Goal: Information Seeking & Learning: Check status

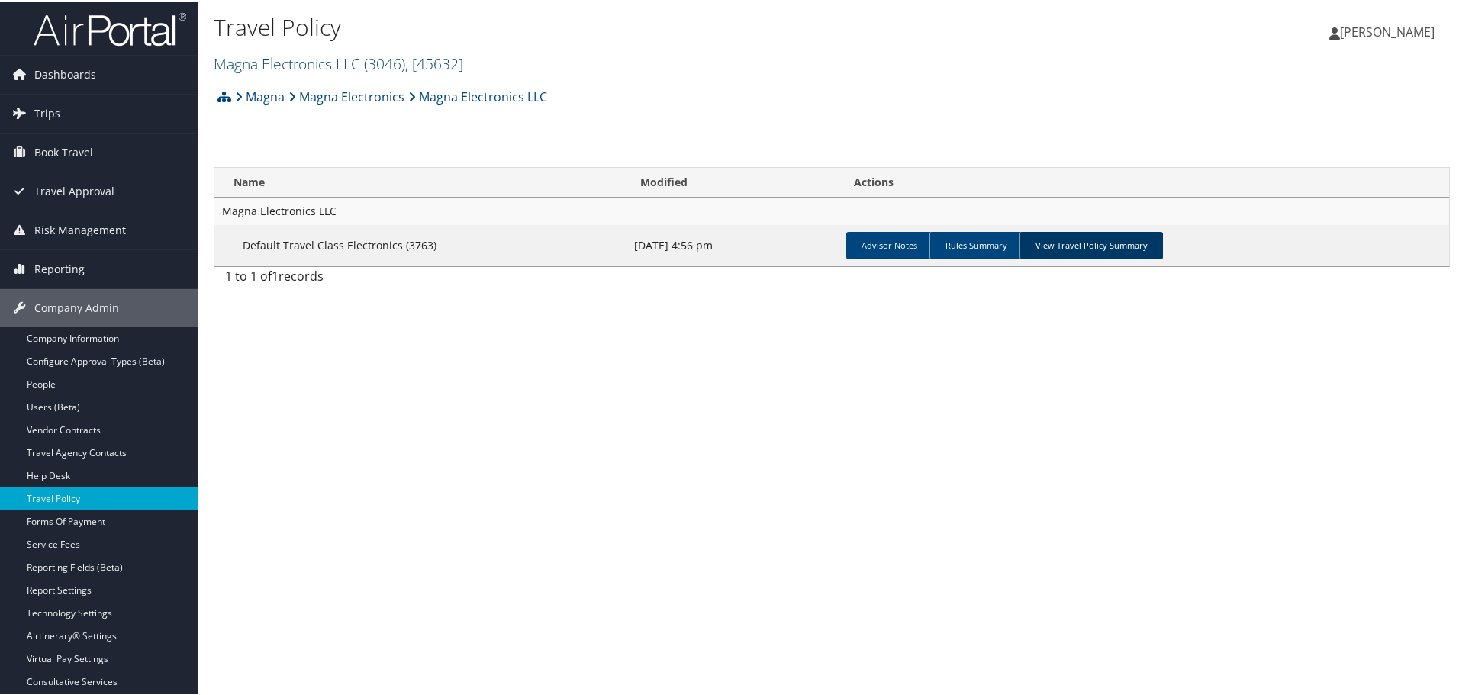
click at [1081, 248] on link "View Travel Policy Summary" at bounding box center [1091, 244] width 143 height 27
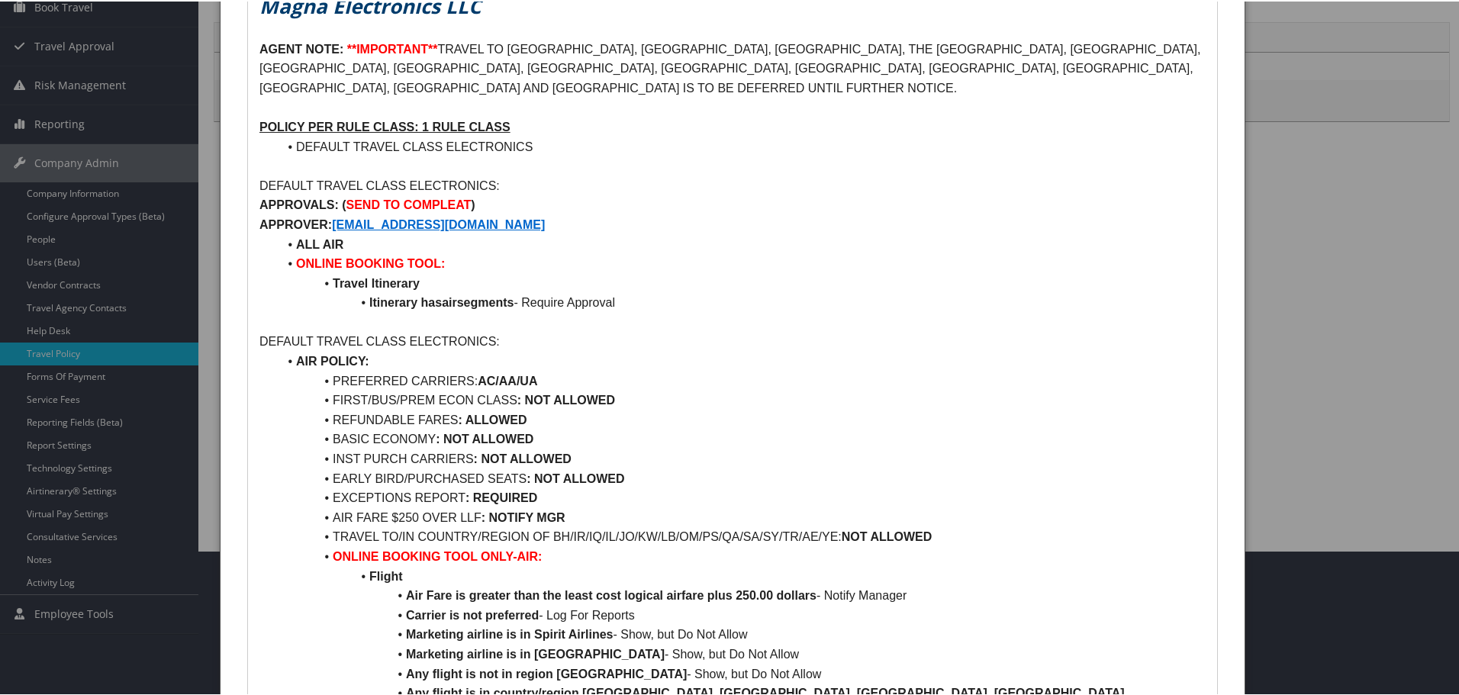
scroll to position [33, 0]
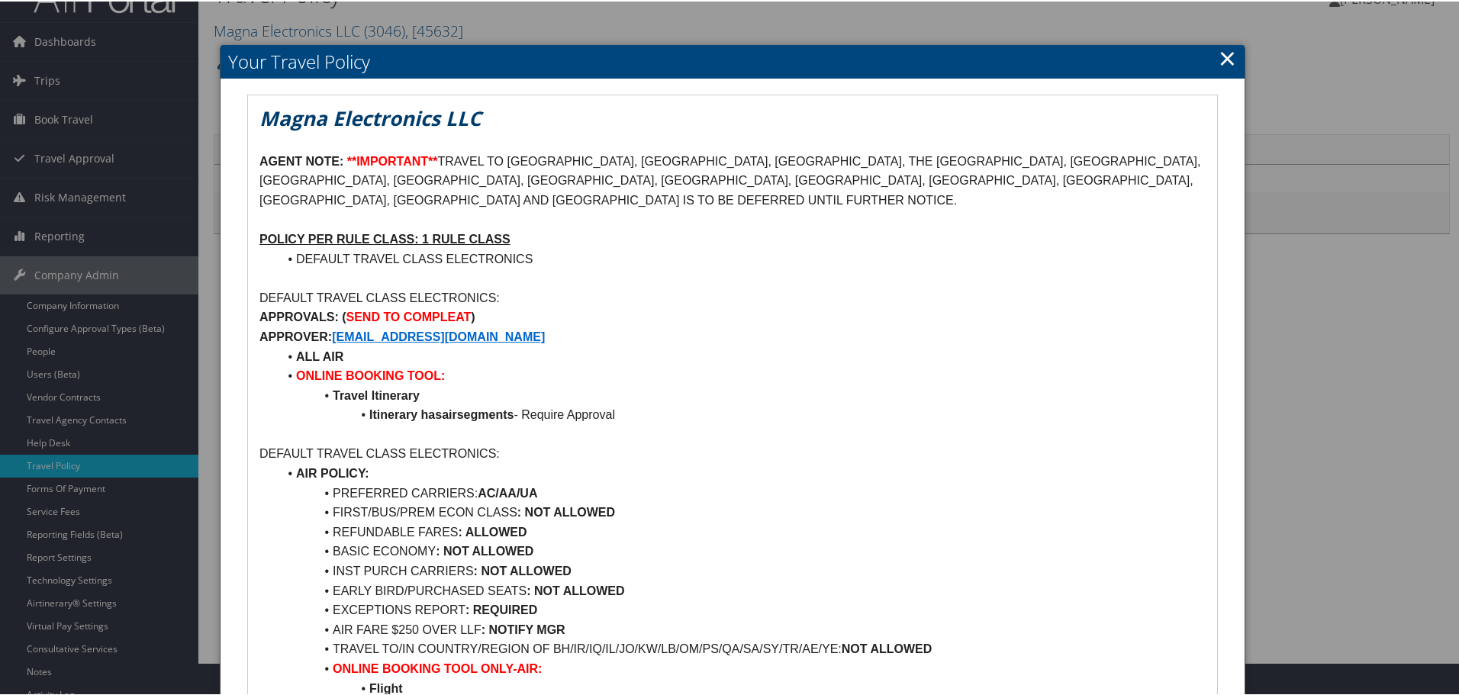
click at [83, 490] on div at bounding box center [732, 347] width 1465 height 695
click at [78, 484] on div at bounding box center [732, 347] width 1465 height 695
click at [1224, 53] on link "×" at bounding box center [1228, 56] width 18 height 31
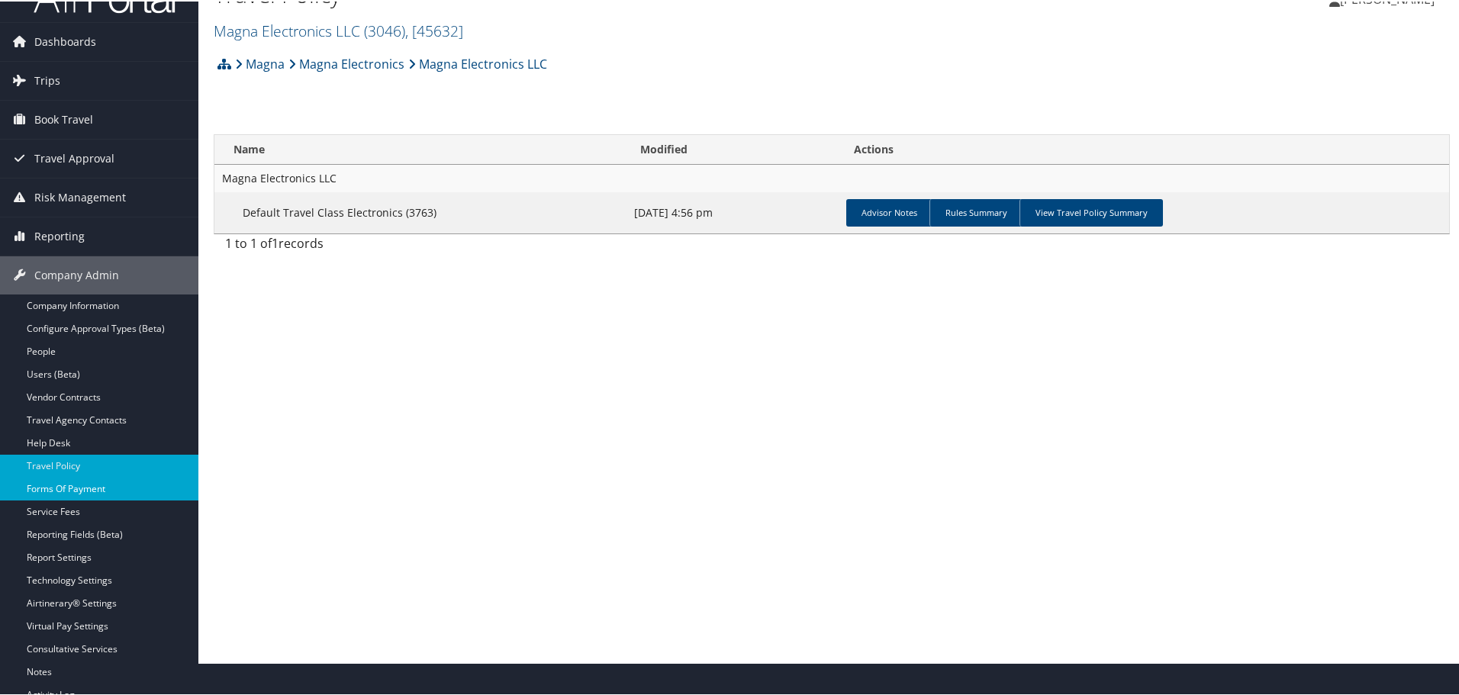
click at [67, 484] on link "Forms Of Payment" at bounding box center [99, 487] width 198 height 23
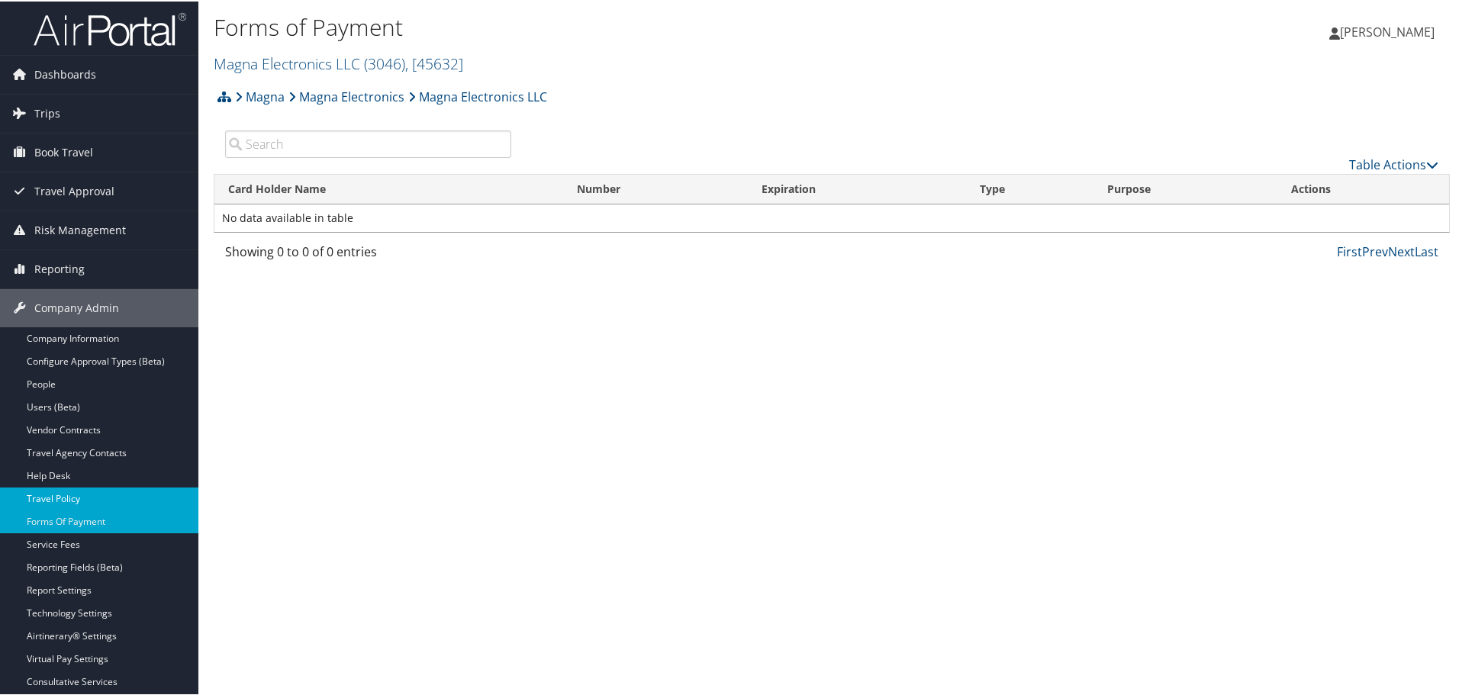
click at [47, 492] on link "Travel Policy" at bounding box center [99, 497] width 198 height 23
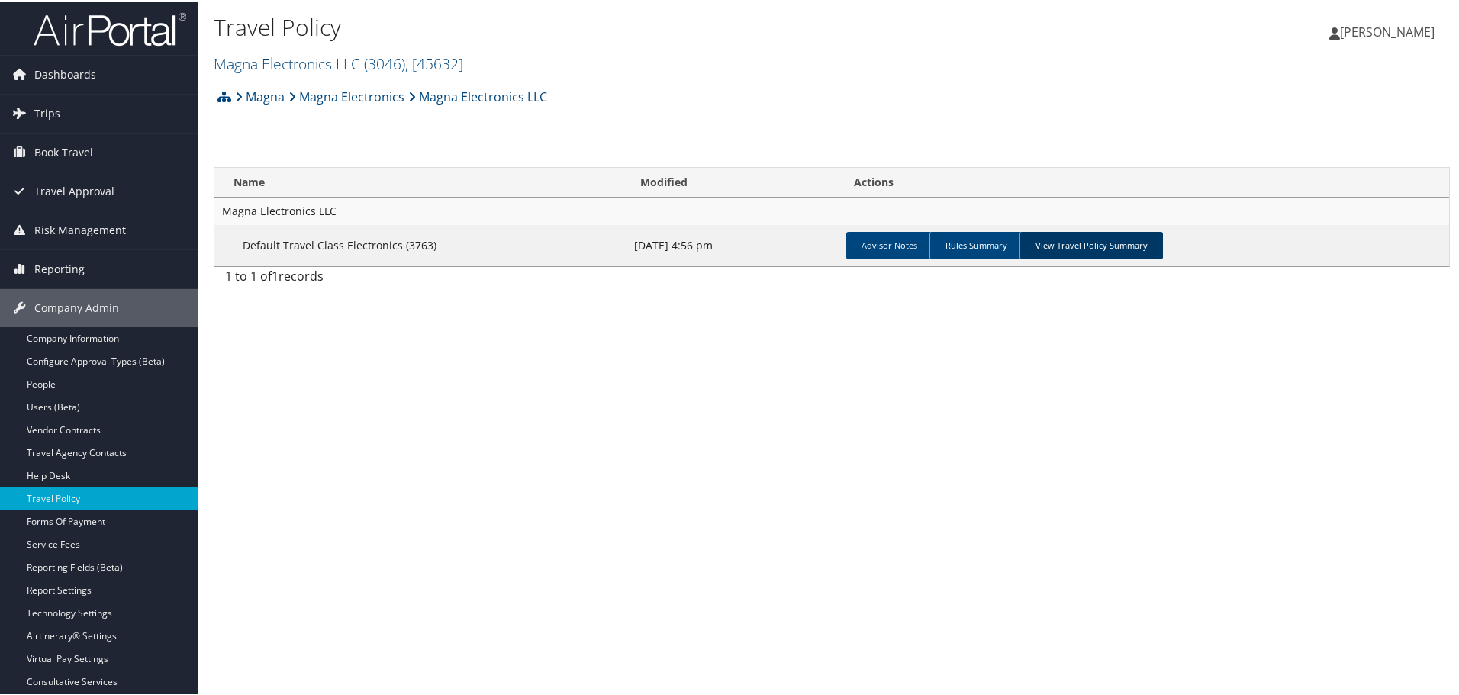
click at [1129, 243] on link "View Travel Policy Summary" at bounding box center [1091, 244] width 143 height 27
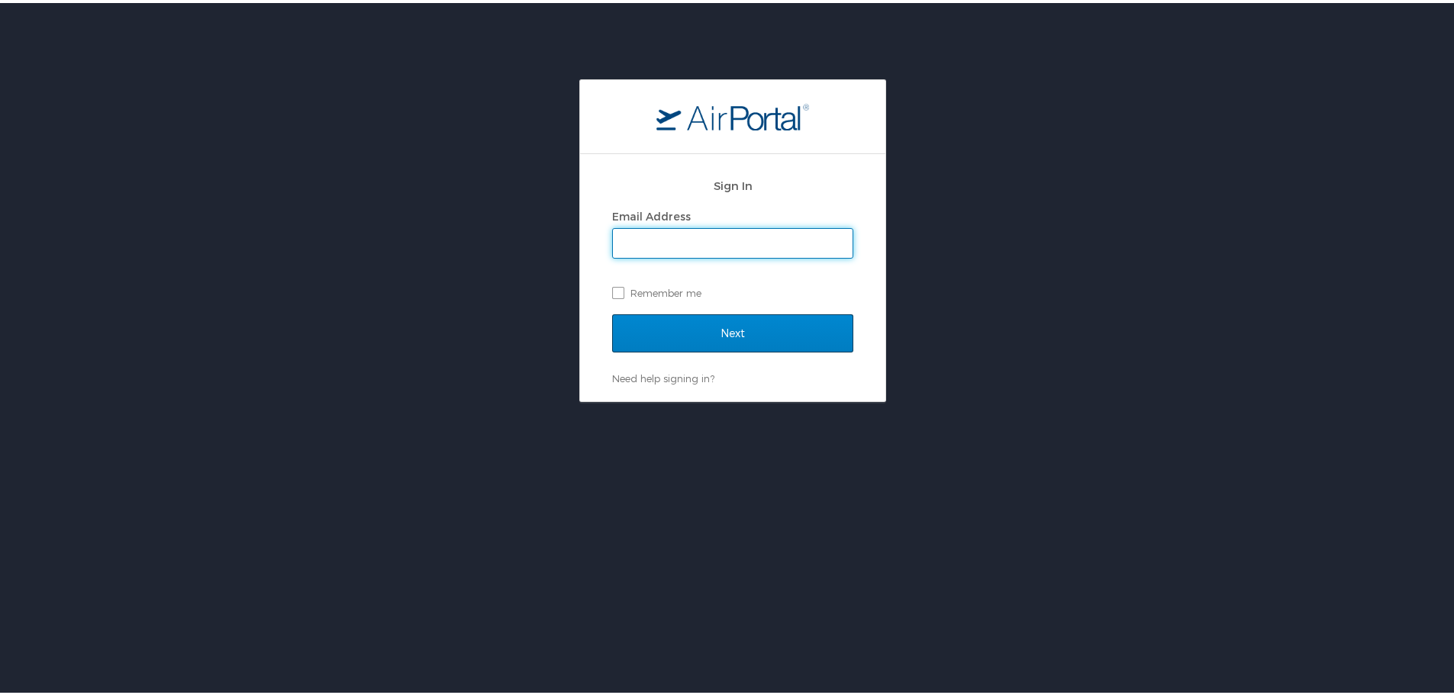
type input "[EMAIL_ADDRESS][DOMAIN_NAME]"
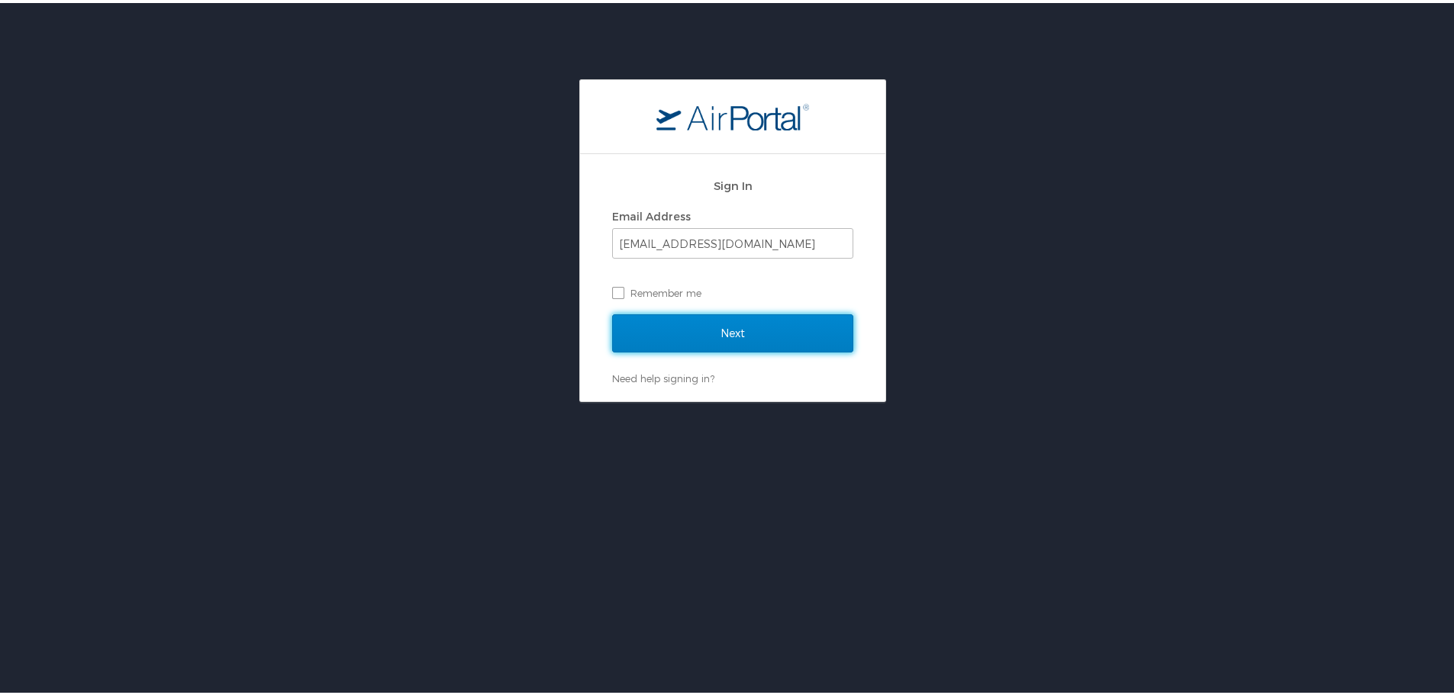
click at [679, 327] on input "Next" at bounding box center [732, 330] width 241 height 38
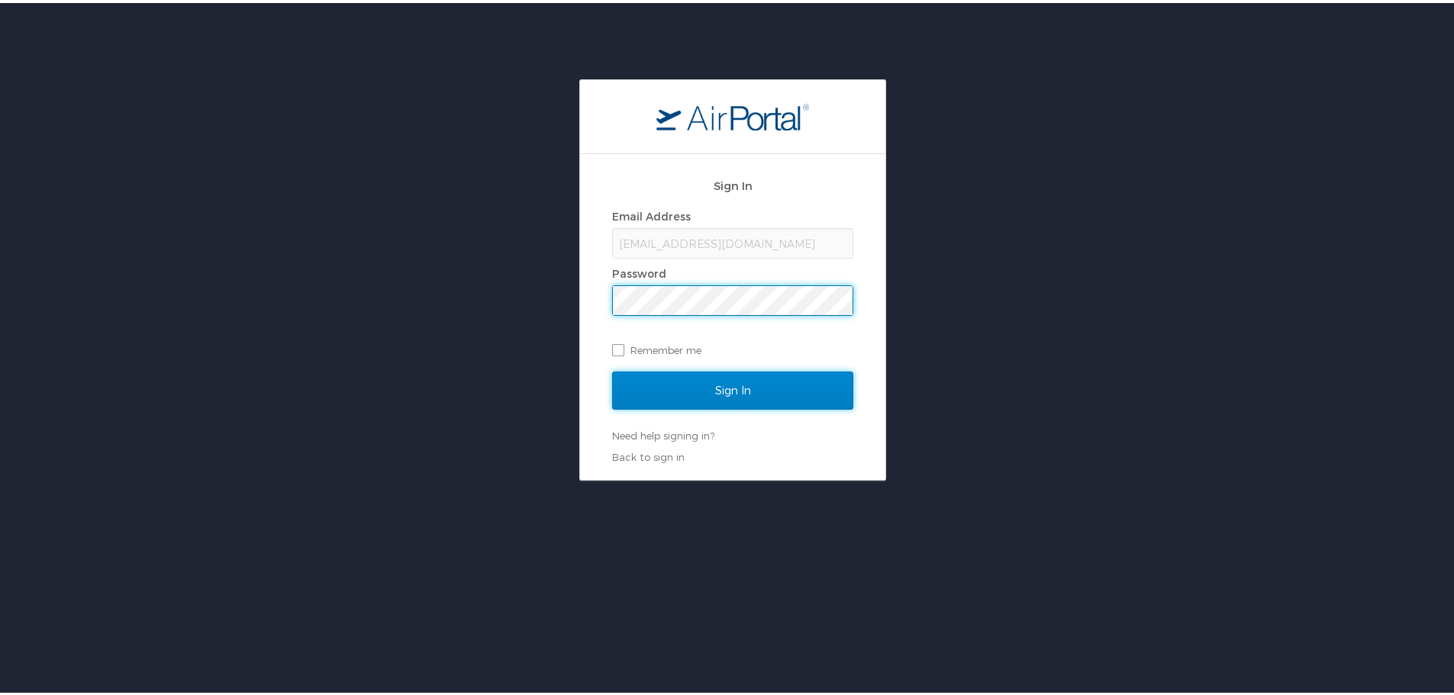
click at [696, 385] on input "Sign In" at bounding box center [732, 388] width 241 height 38
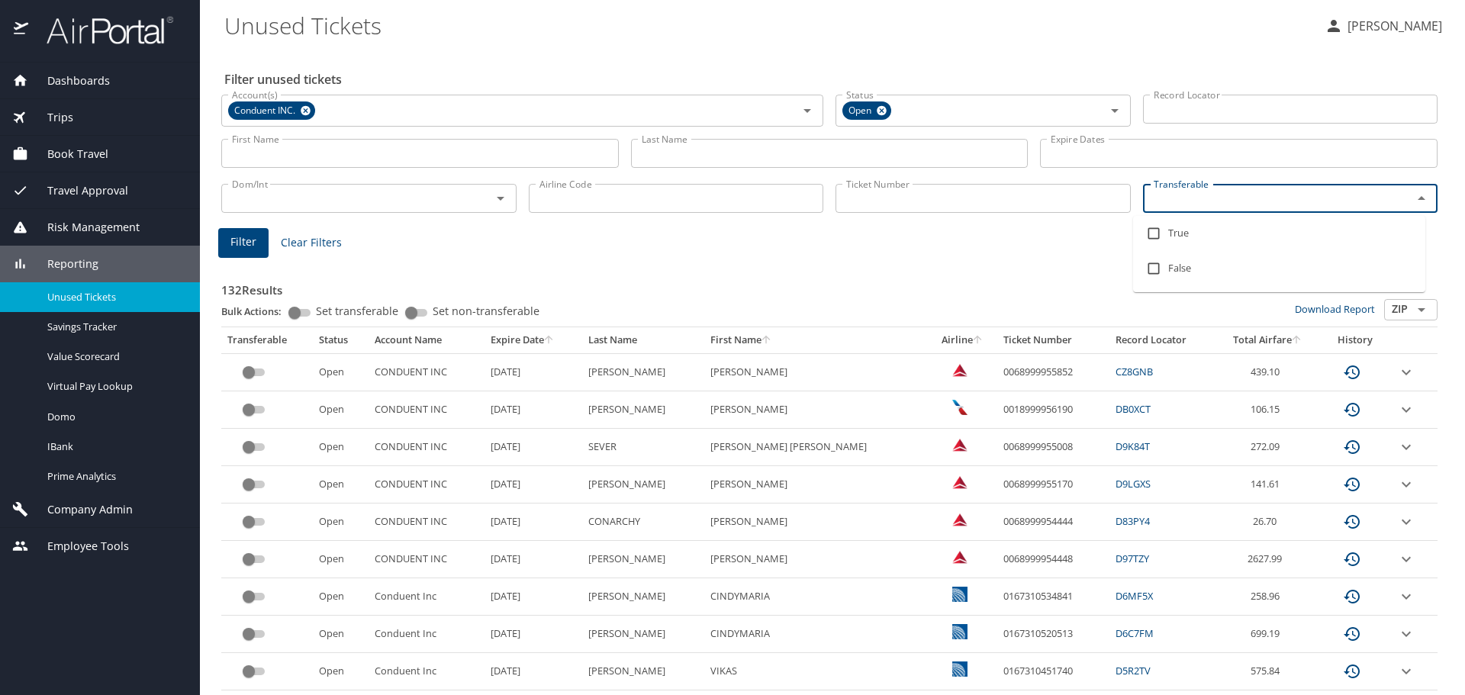
click at [1152, 202] on input "Transferable" at bounding box center [1268, 199] width 241 height 20
click at [1153, 234] on input "checkbox" at bounding box center [1154, 233] width 29 height 29
checkbox input "true"
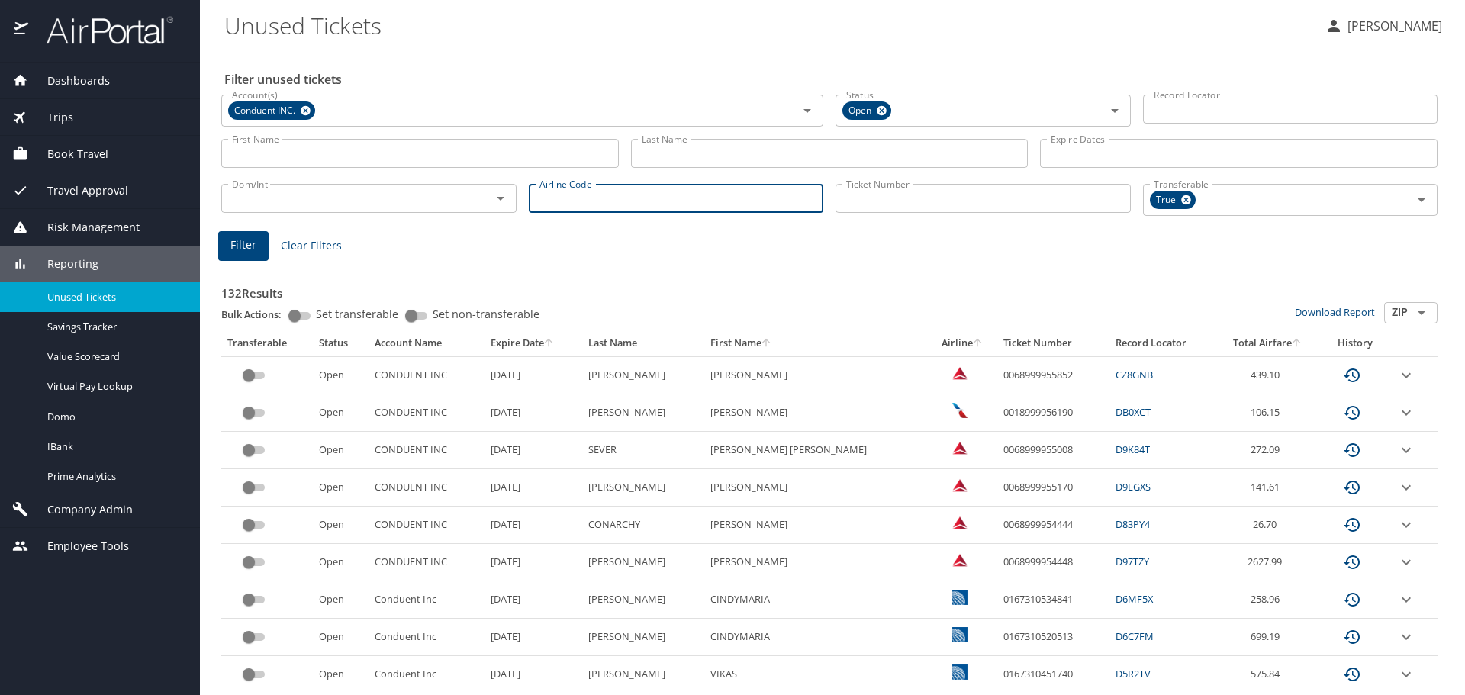
click at [592, 204] on input "Airline Code" at bounding box center [676, 198] width 295 height 29
click at [243, 246] on span "Filter" at bounding box center [244, 245] width 26 height 19
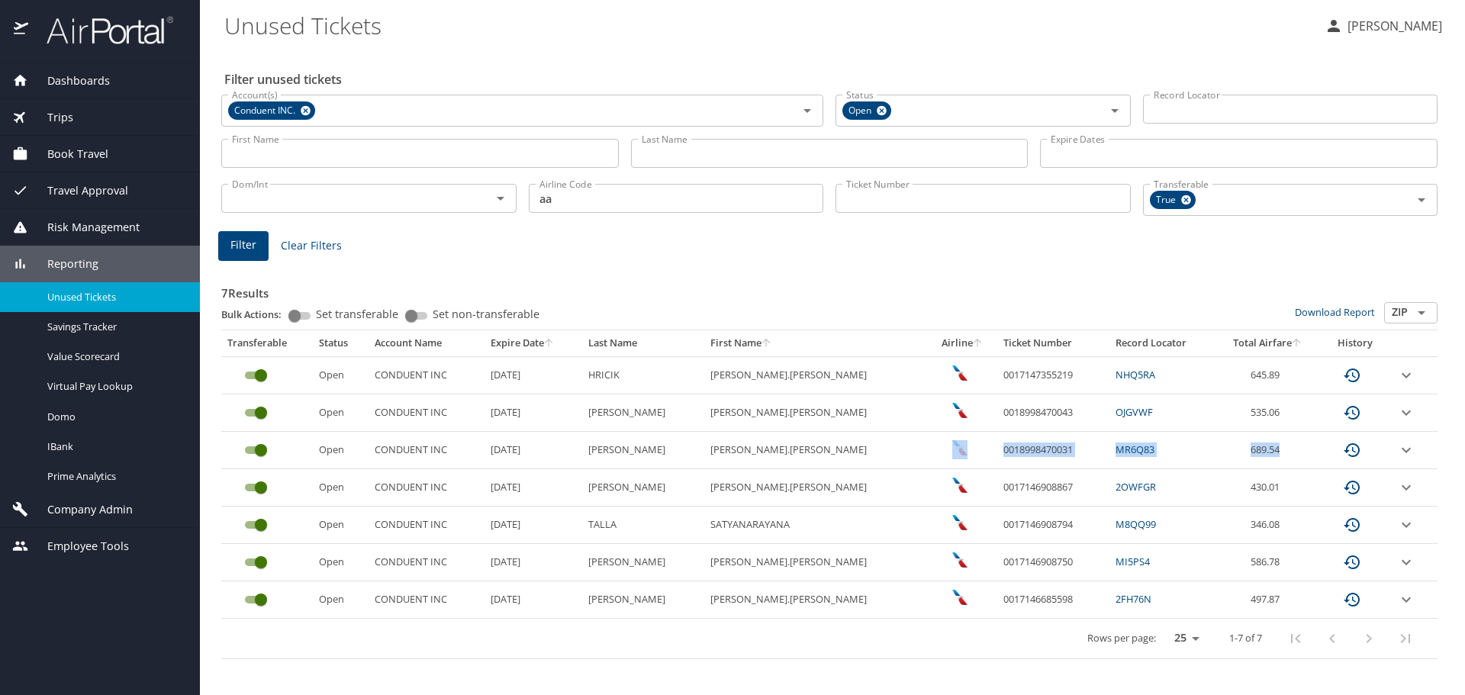
drag, startPoint x: 1265, startPoint y: 447, endPoint x: 939, endPoint y: 449, distance: 325.9
click at [939, 449] on tr "Open CONDUENT INC 11/26/2025 VASQUEZ KARLA.RENEE 0018998470031 MR6Q83 689.54" at bounding box center [829, 450] width 1217 height 37
copy tr "0018998470031 MR6Q83 689.54"
click at [1002, 487] on td "0017146908867" at bounding box center [1054, 487] width 112 height 37
drag, startPoint x: 1023, startPoint y: 447, endPoint x: 943, endPoint y: 460, distance: 81.2
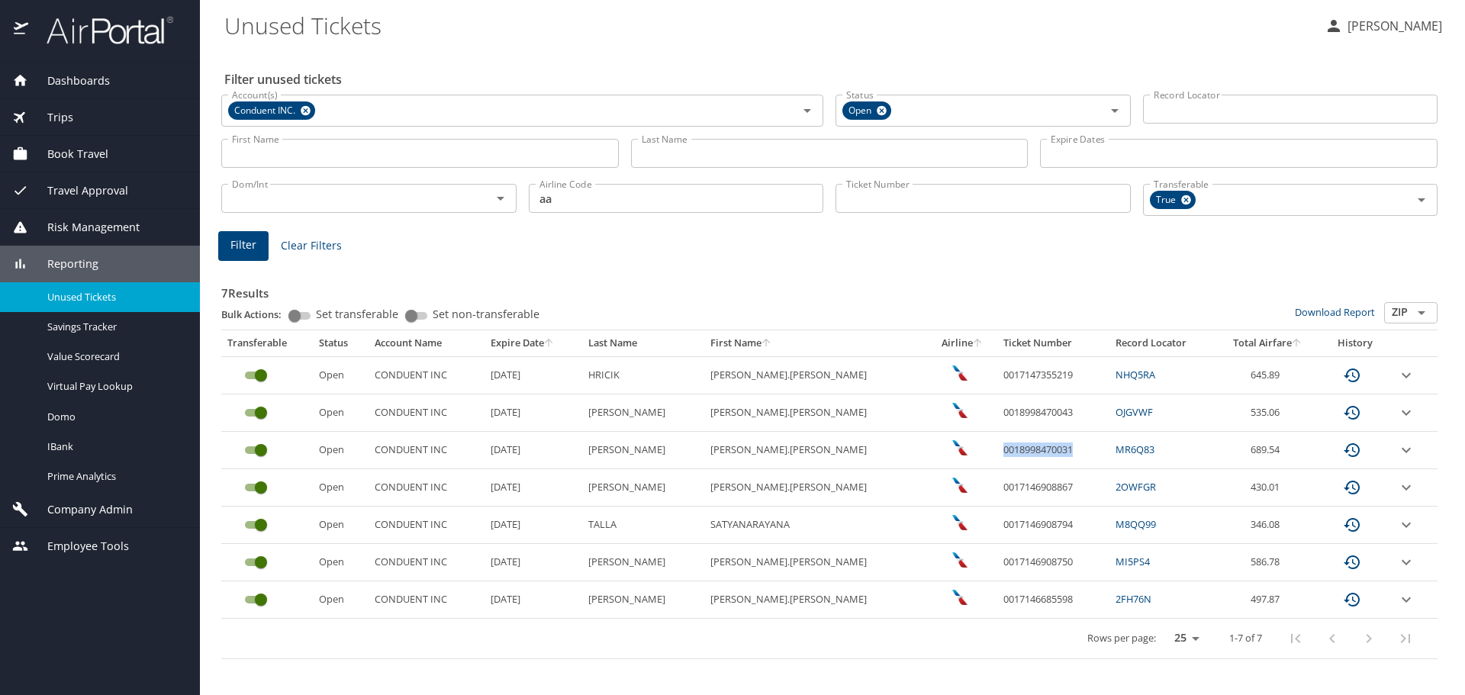
click at [998, 460] on td "0018998470031" at bounding box center [1054, 450] width 112 height 37
copy td "0018998470031"
click at [1398, 450] on icon "expand row" at bounding box center [1407, 450] width 18 height 18
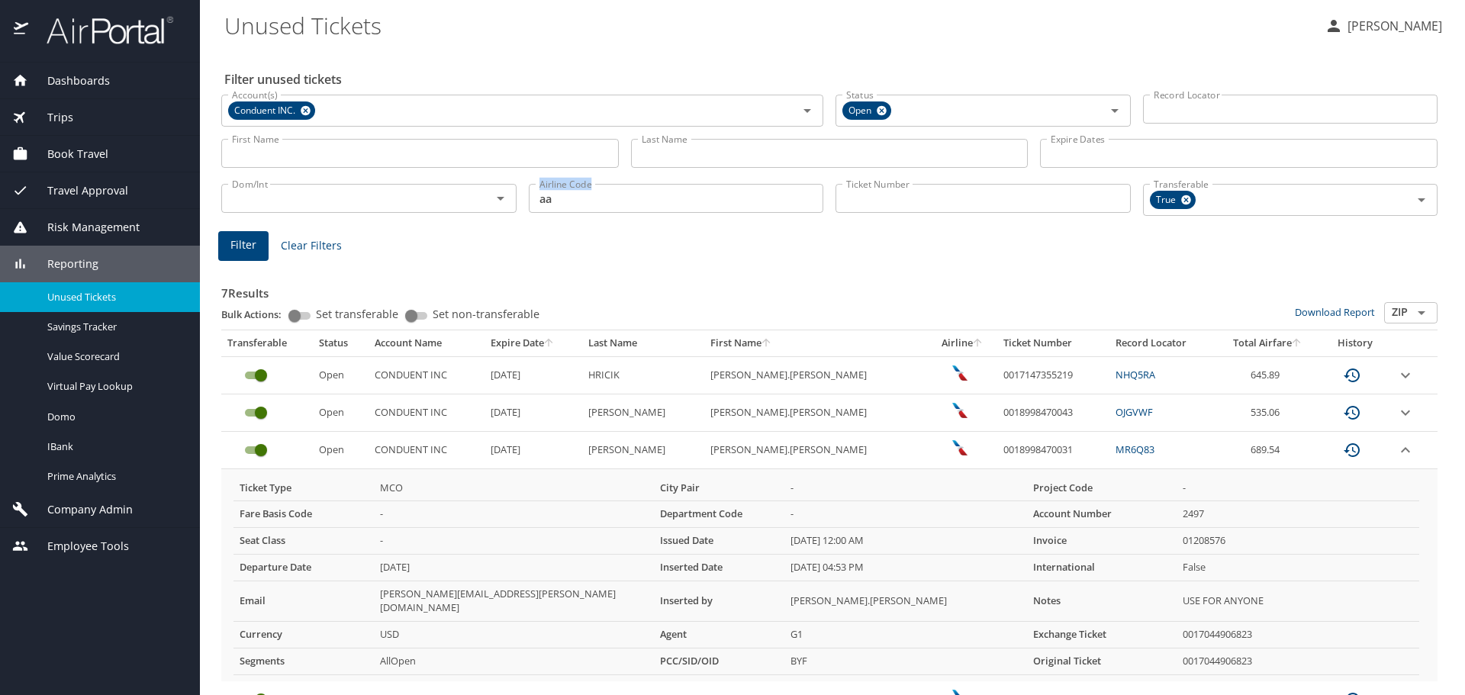
drag, startPoint x: 585, startPoint y: 180, endPoint x: 566, endPoint y: 187, distance: 19.6
click at [566, 187] on div "Airline Code aa Airline Code" at bounding box center [677, 198] width 308 height 53
drag, startPoint x: 561, startPoint y: 198, endPoint x: 13, endPoint y: 218, distance: 548.4
click at [226, 202] on div "Dom/Int Dom/Int Airline Code aa Airline Code Ticket Number Ticket Number Transf…" at bounding box center [829, 198] width 1229 height 53
click at [241, 243] on span "Filter" at bounding box center [244, 245] width 26 height 19
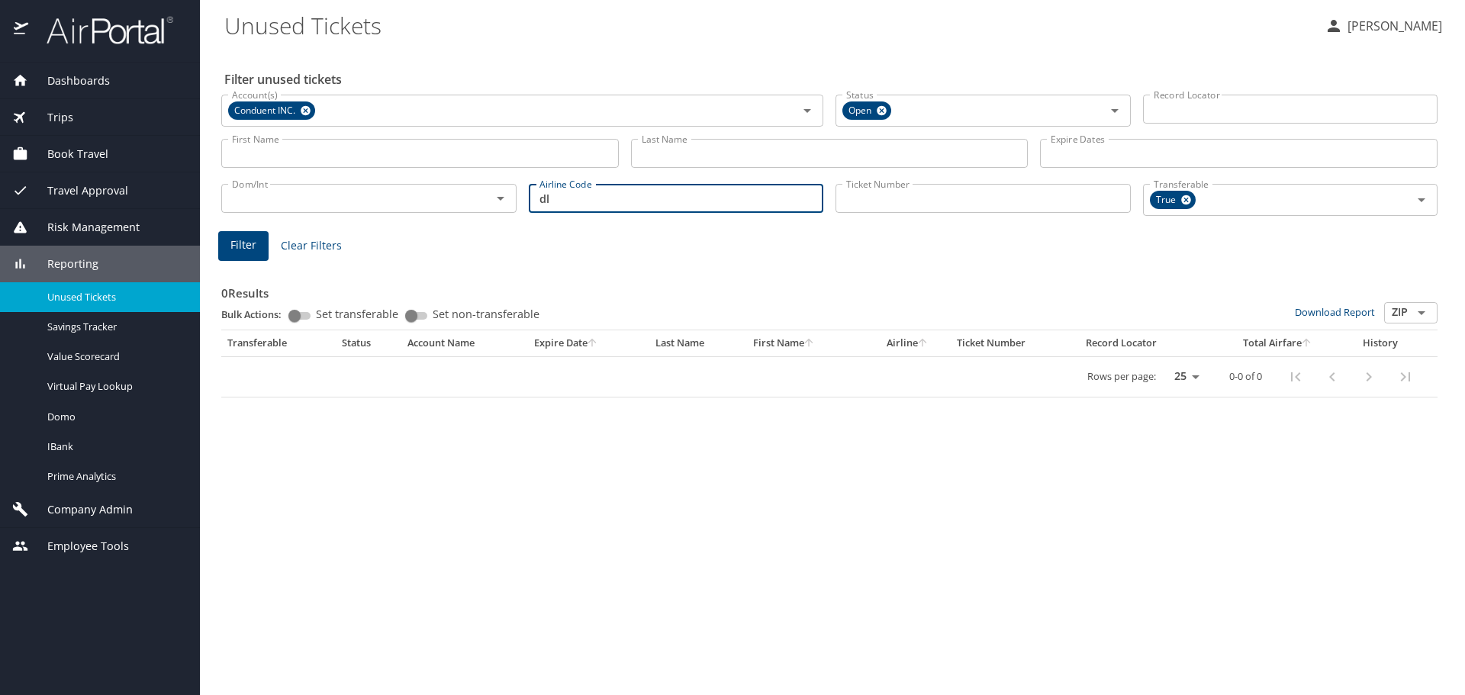
drag, startPoint x: 595, startPoint y: 194, endPoint x: 354, endPoint y: 186, distance: 241.3
click at [354, 186] on div "Dom/Int Dom/Int Airline Code dl Airline Code Ticket Number Ticket Number Transf…" at bounding box center [829, 198] width 1229 height 53
type input "aa"
click at [232, 240] on span "Filter" at bounding box center [244, 245] width 26 height 19
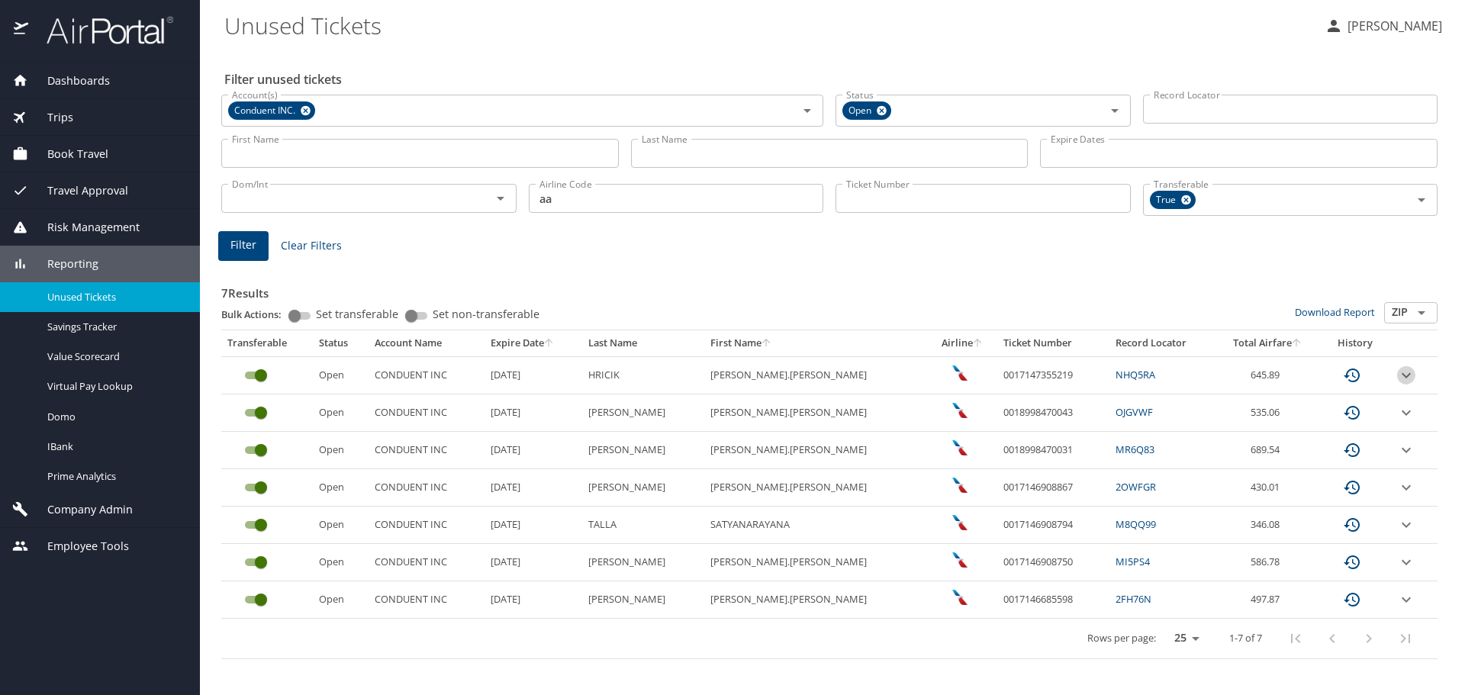
click at [1402, 373] on icon "expand row" at bounding box center [1407, 375] width 18 height 18
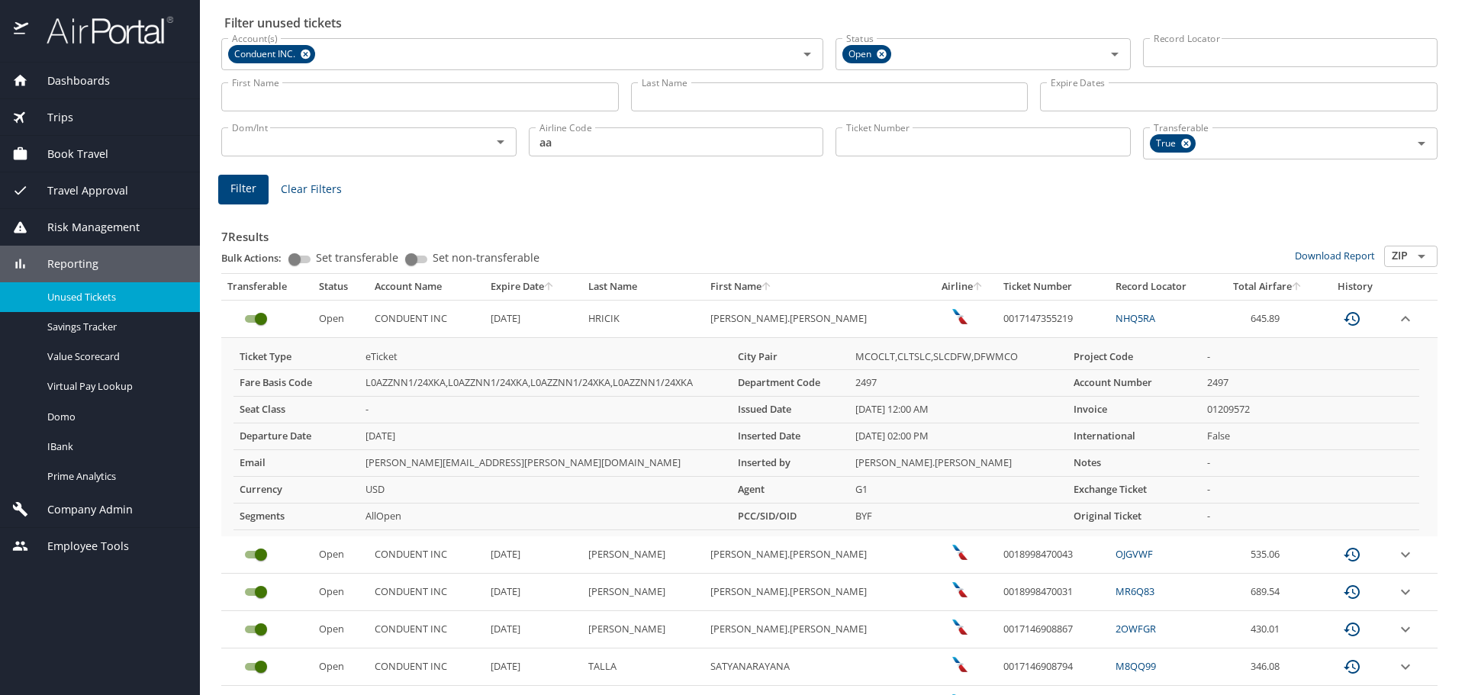
scroll to position [153, 0]
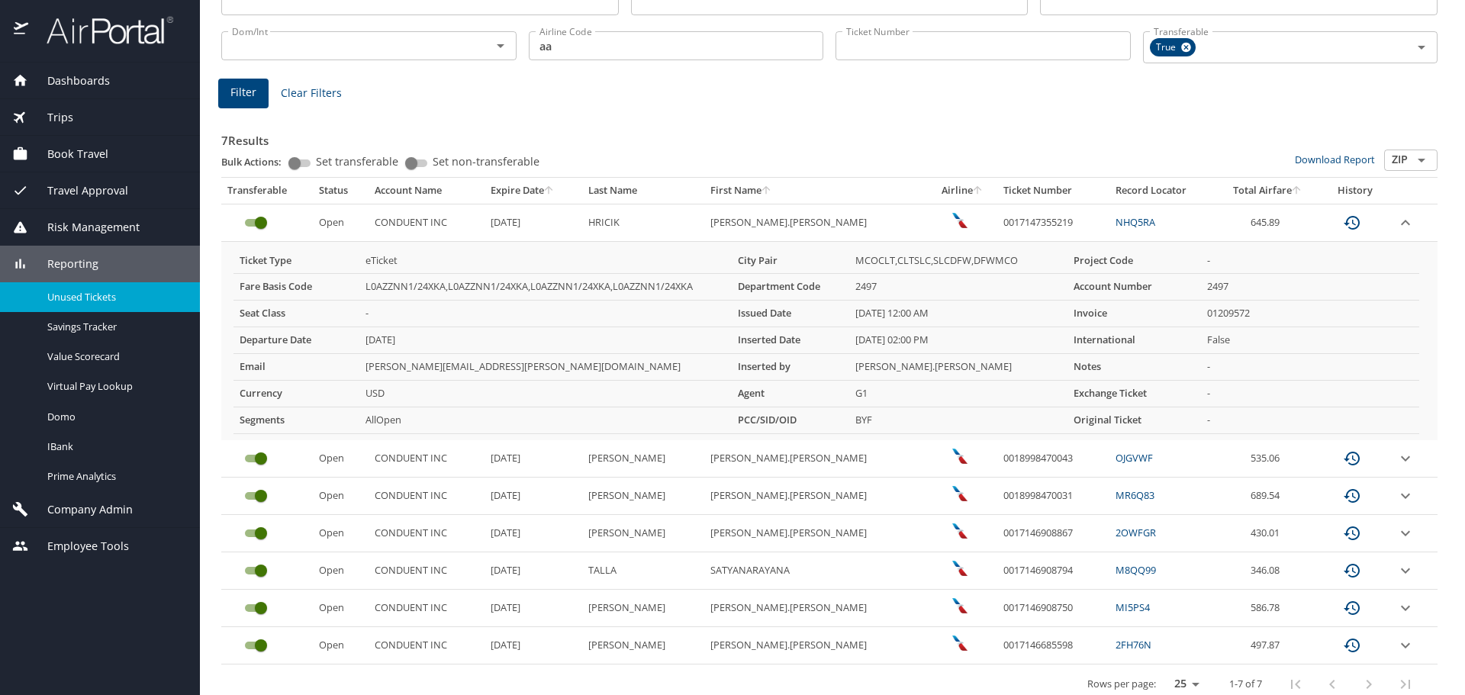
click at [1401, 459] on td "custom pagination table" at bounding box center [1414, 458] width 47 height 37
click at [1397, 454] on icon "expand row" at bounding box center [1406, 459] width 18 height 18
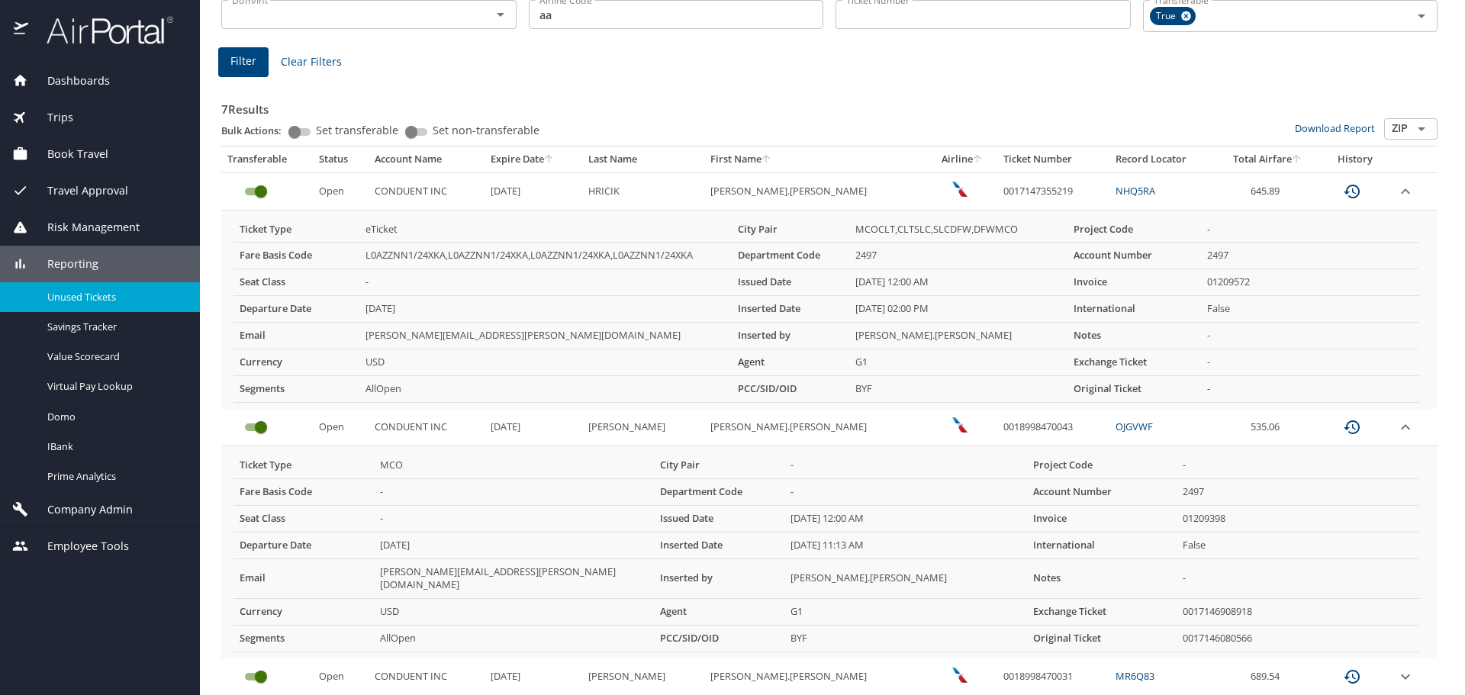
scroll to position [138, 0]
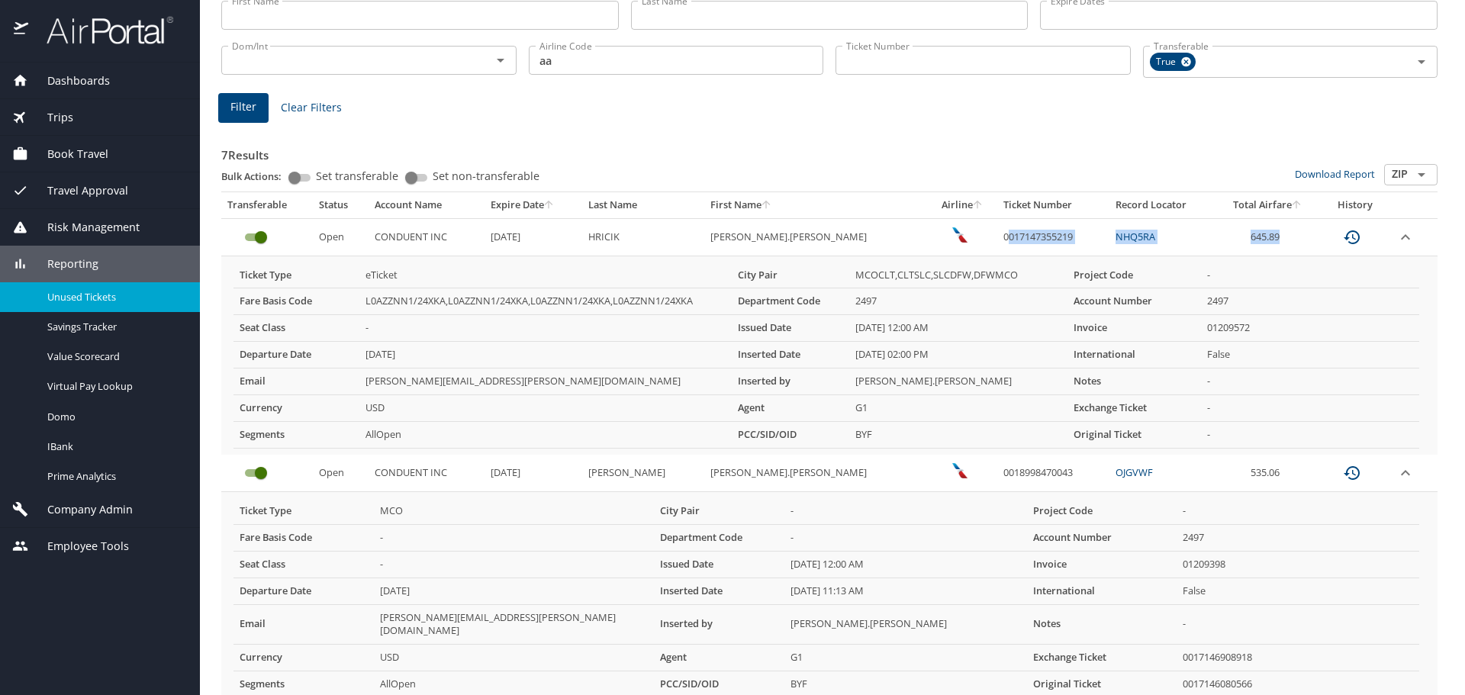
drag, startPoint x: 1290, startPoint y: 237, endPoint x: 945, endPoint y: 235, distance: 345.0
click at [945, 235] on tr "Open CONDUENT INC 12/9/2025 HRICIK THOMAS.JAMES 0017147355219 NHQ5RA 645.89" at bounding box center [829, 236] width 1217 height 37
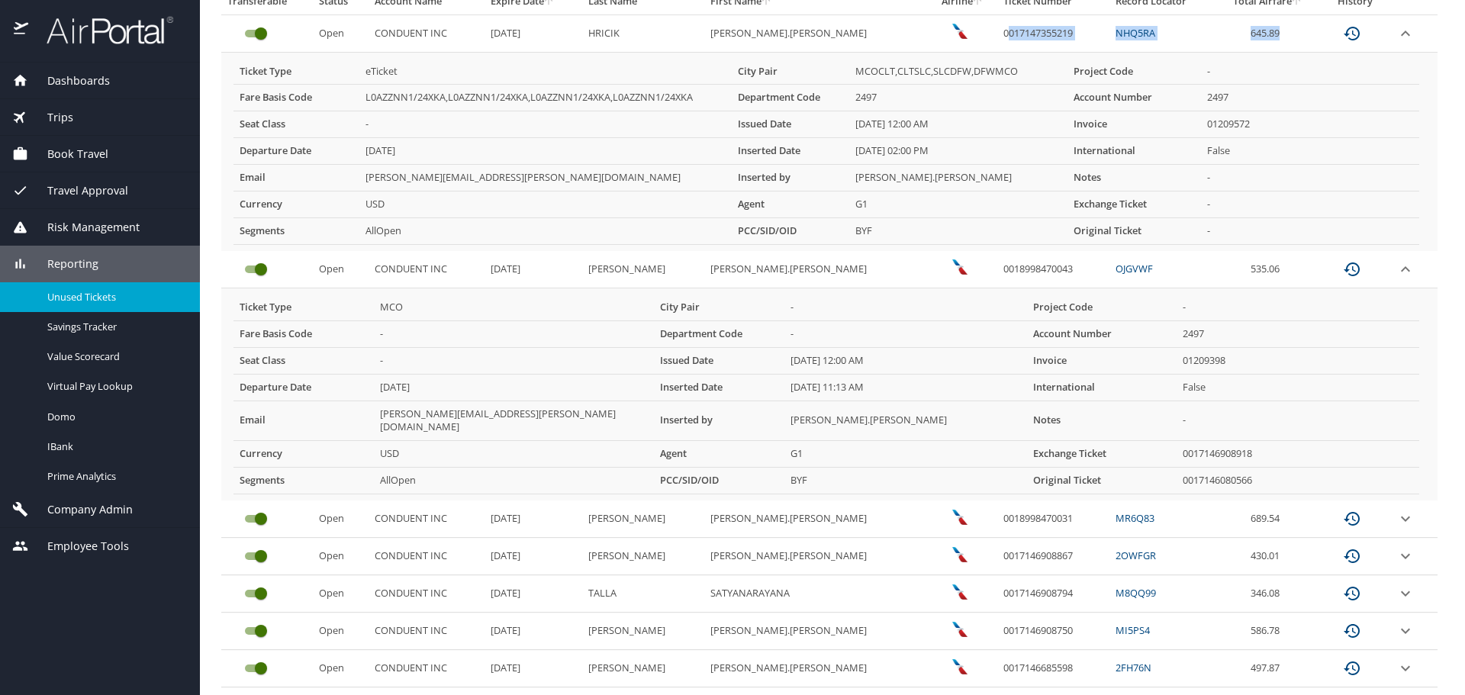
scroll to position [367, 0]
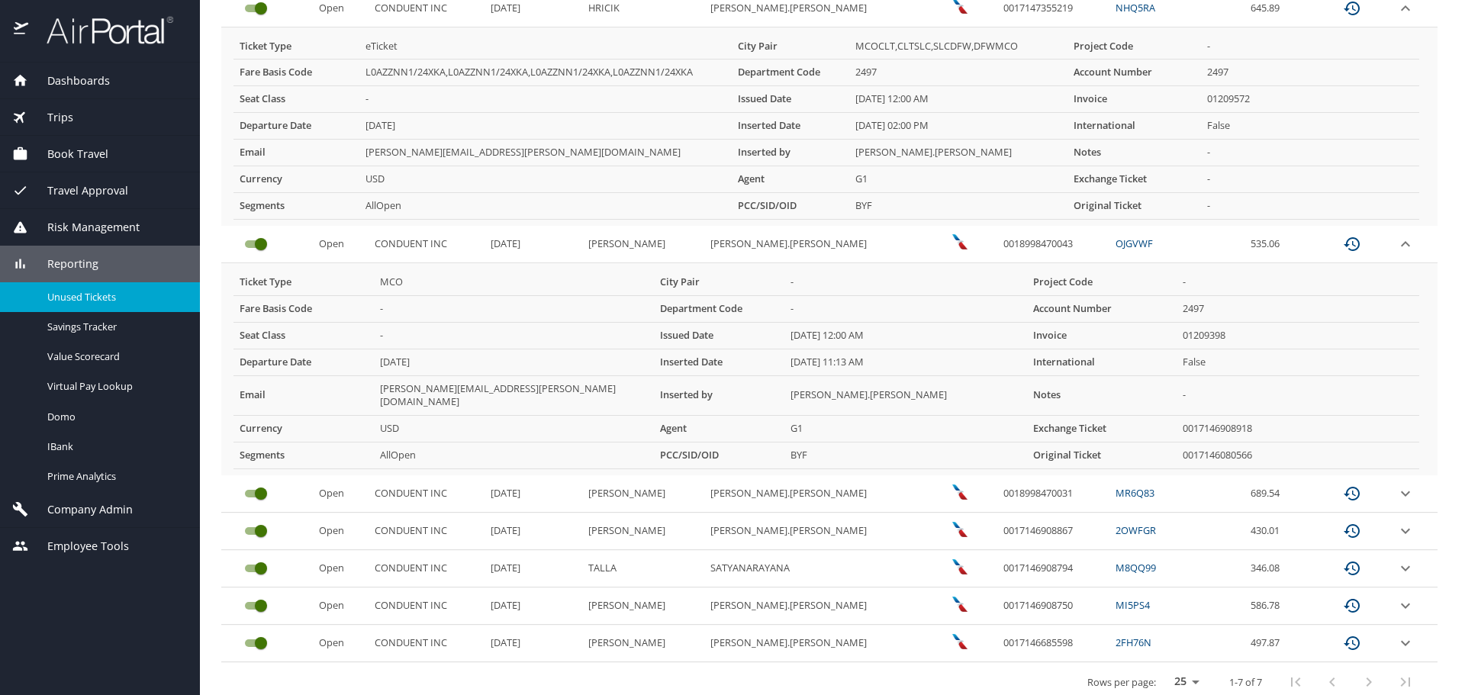
click at [1216, 600] on td "586.78" at bounding box center [1268, 606] width 105 height 37
click at [1397, 597] on icon "expand row" at bounding box center [1406, 606] width 18 height 18
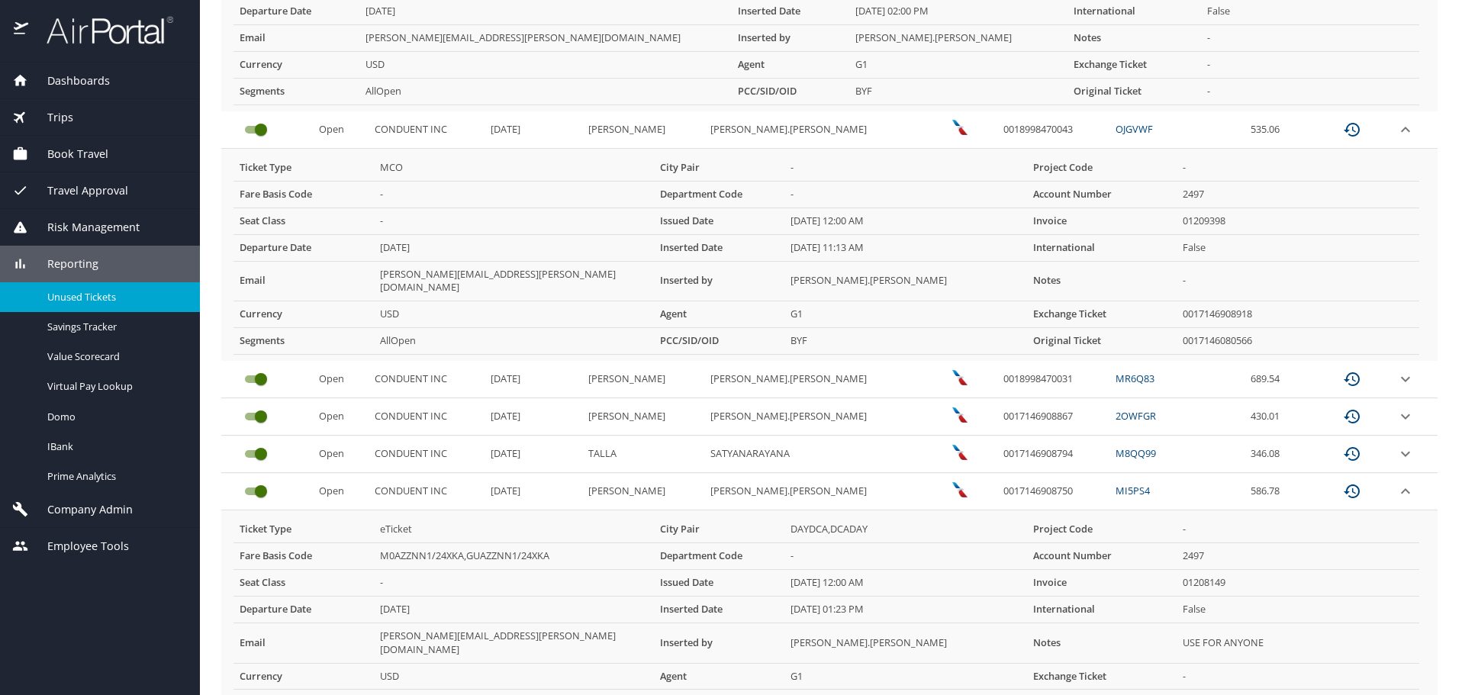
scroll to position [520, 0]
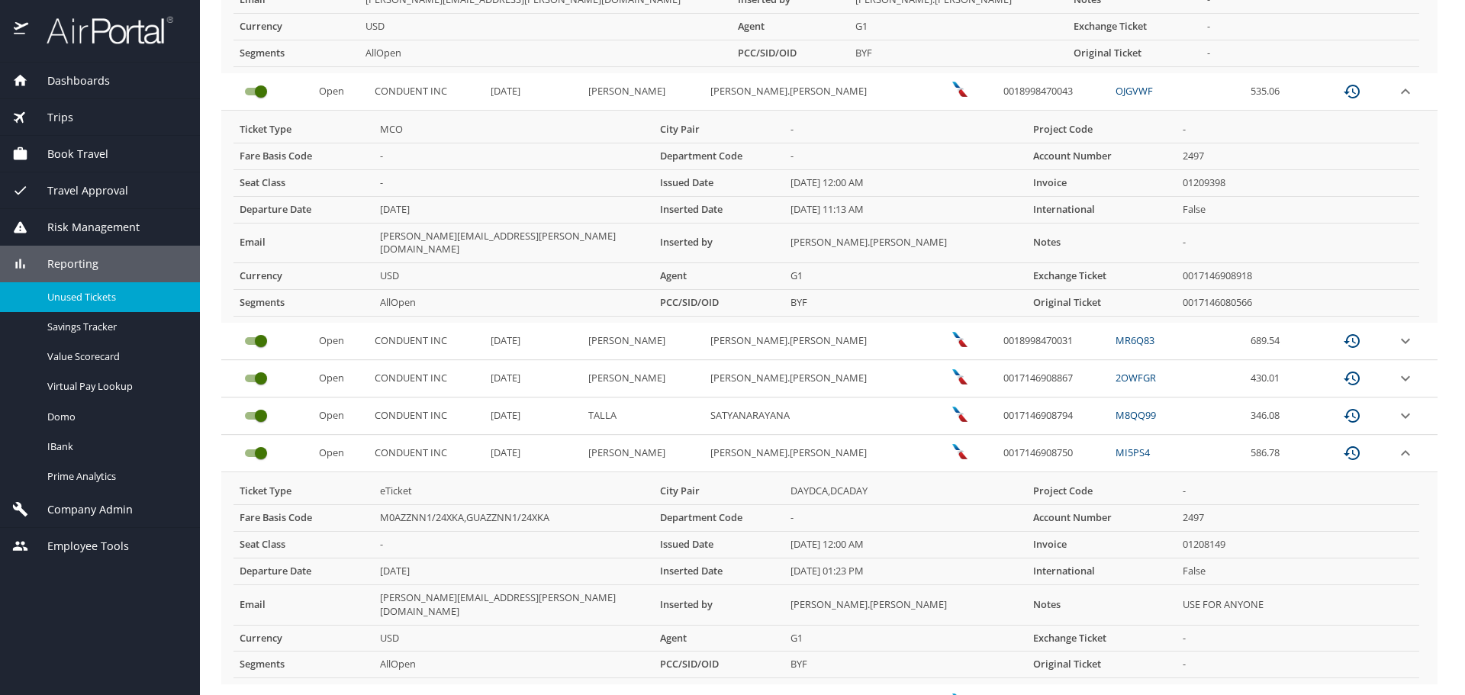
click at [1021, 443] on td "0017146908750" at bounding box center [1054, 453] width 112 height 37
drag, startPoint x: 1279, startPoint y: 432, endPoint x: 930, endPoint y: 440, distance: 349.7
click at [930, 440] on tr "Open CONDUENT INC 11/21/2025 SNYDER DAVID.MICHAEL 0017146908750 MI5PS4 586.78" at bounding box center [829, 453] width 1217 height 37
copy tr "0017146908750 MI5PS4 586.78"
click at [1311, 531] on td "01208149" at bounding box center [1298, 544] width 243 height 27
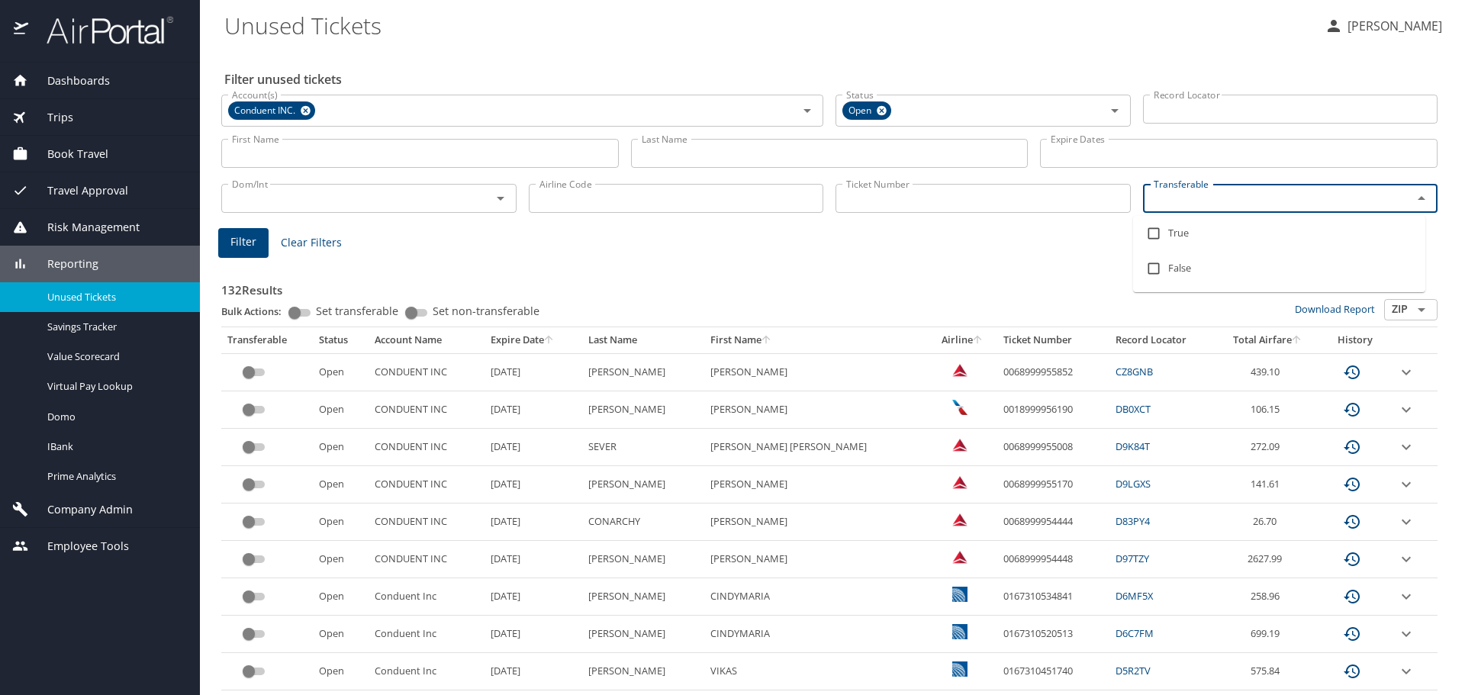
click at [1171, 202] on input "Transferable" at bounding box center [1268, 199] width 241 height 20
drag, startPoint x: 1155, startPoint y: 229, endPoint x: 766, endPoint y: 224, distance: 389.3
click at [1154, 229] on input "checkbox" at bounding box center [1154, 233] width 29 height 29
checkbox input "true"
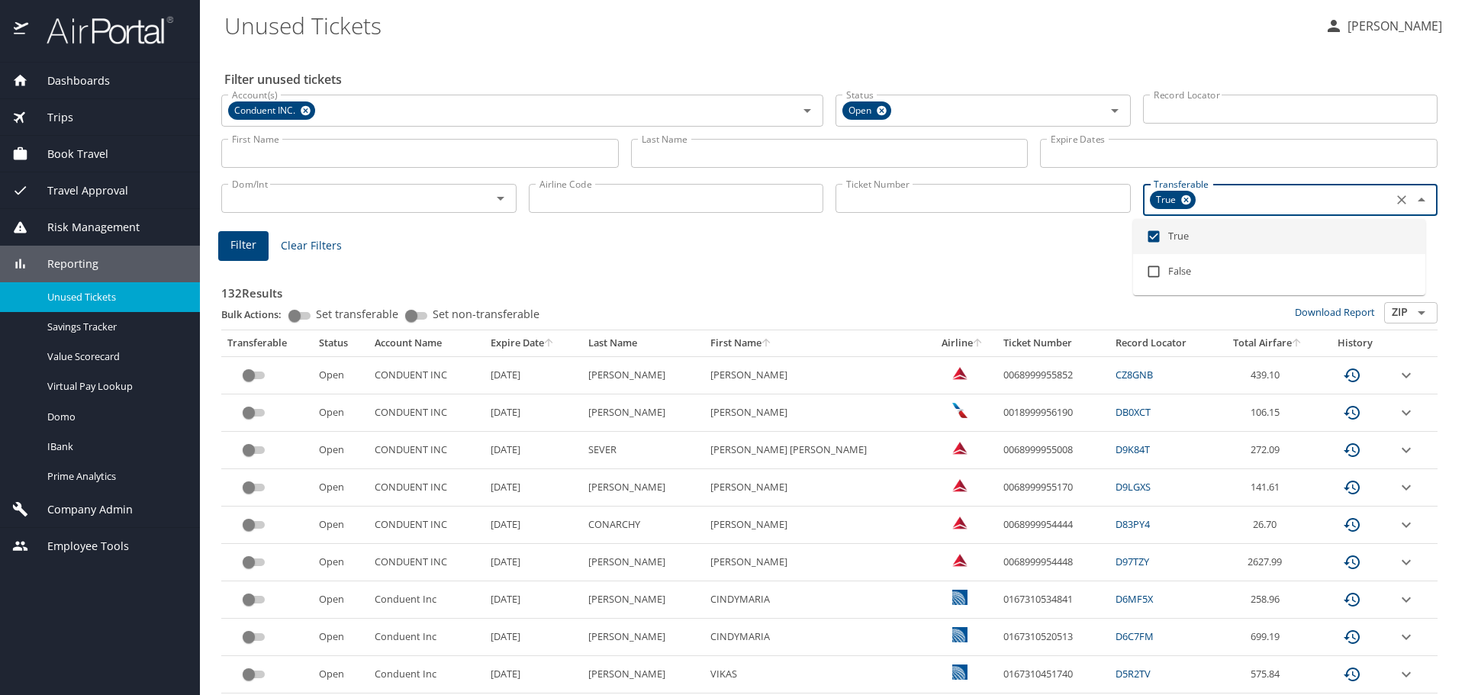
click at [607, 192] on input "Airline Code" at bounding box center [676, 198] width 295 height 29
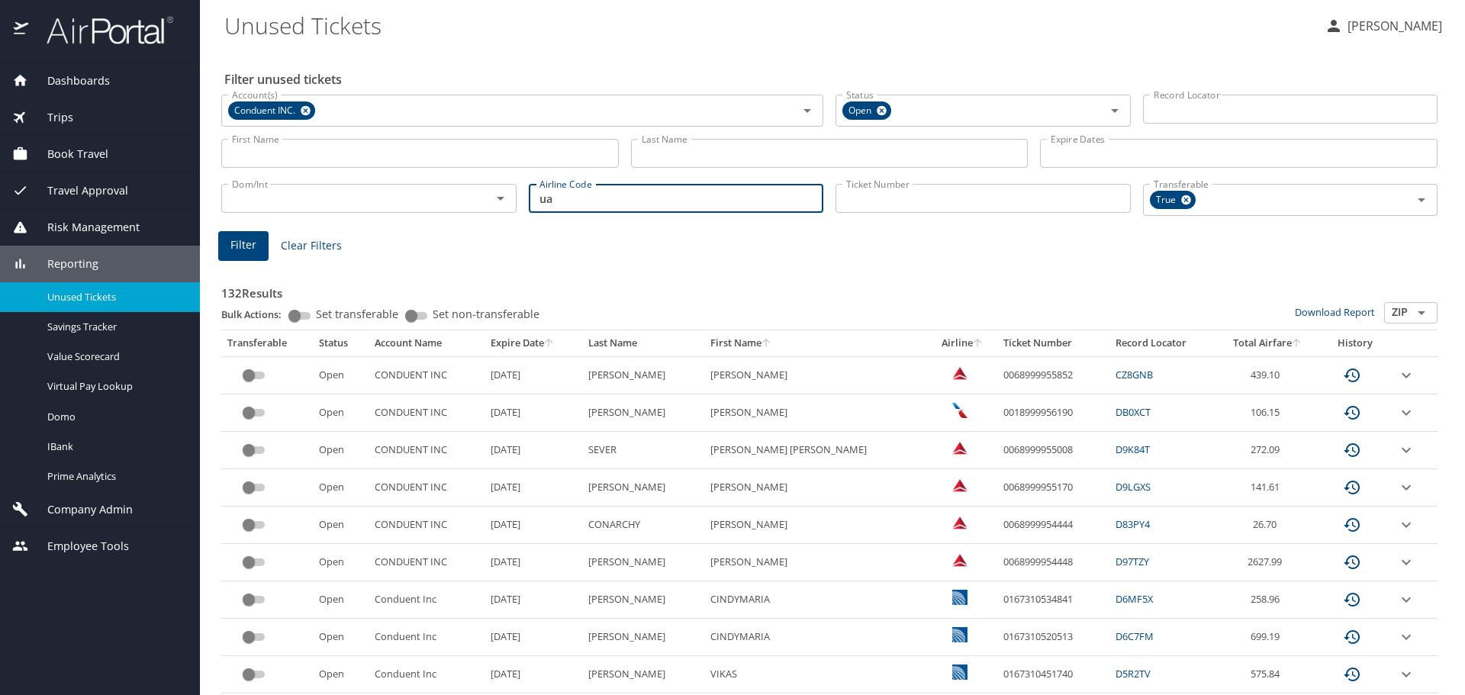
type input "ua"
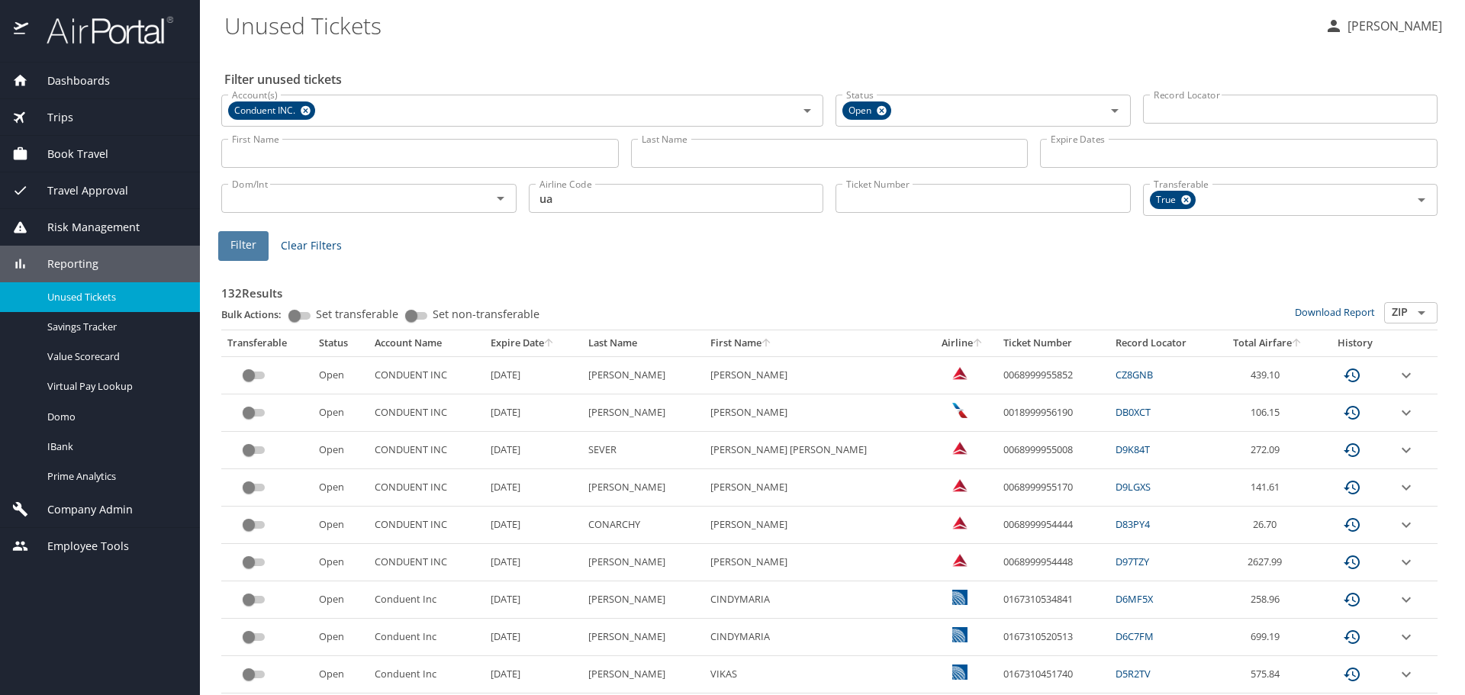
click at [249, 250] on span "Filter" at bounding box center [244, 245] width 26 height 19
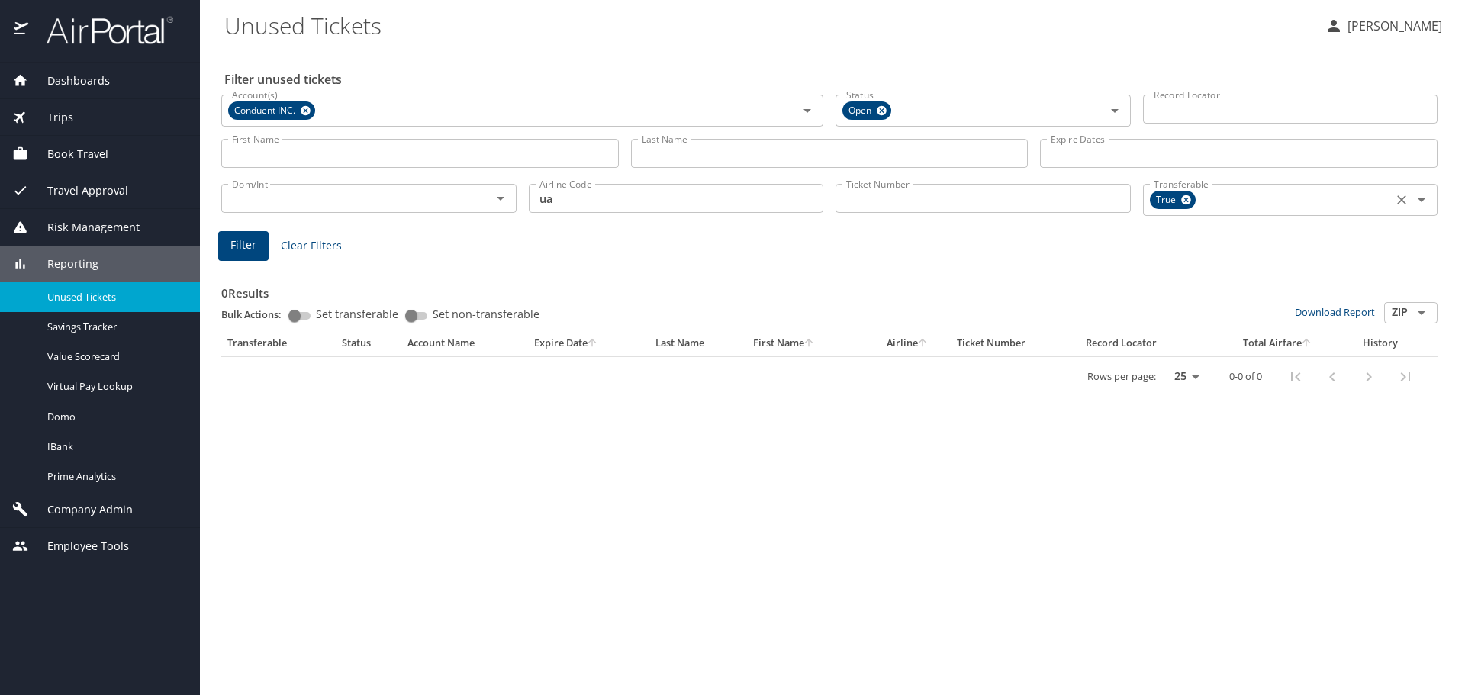
click at [1183, 199] on icon at bounding box center [1187, 200] width 10 height 10
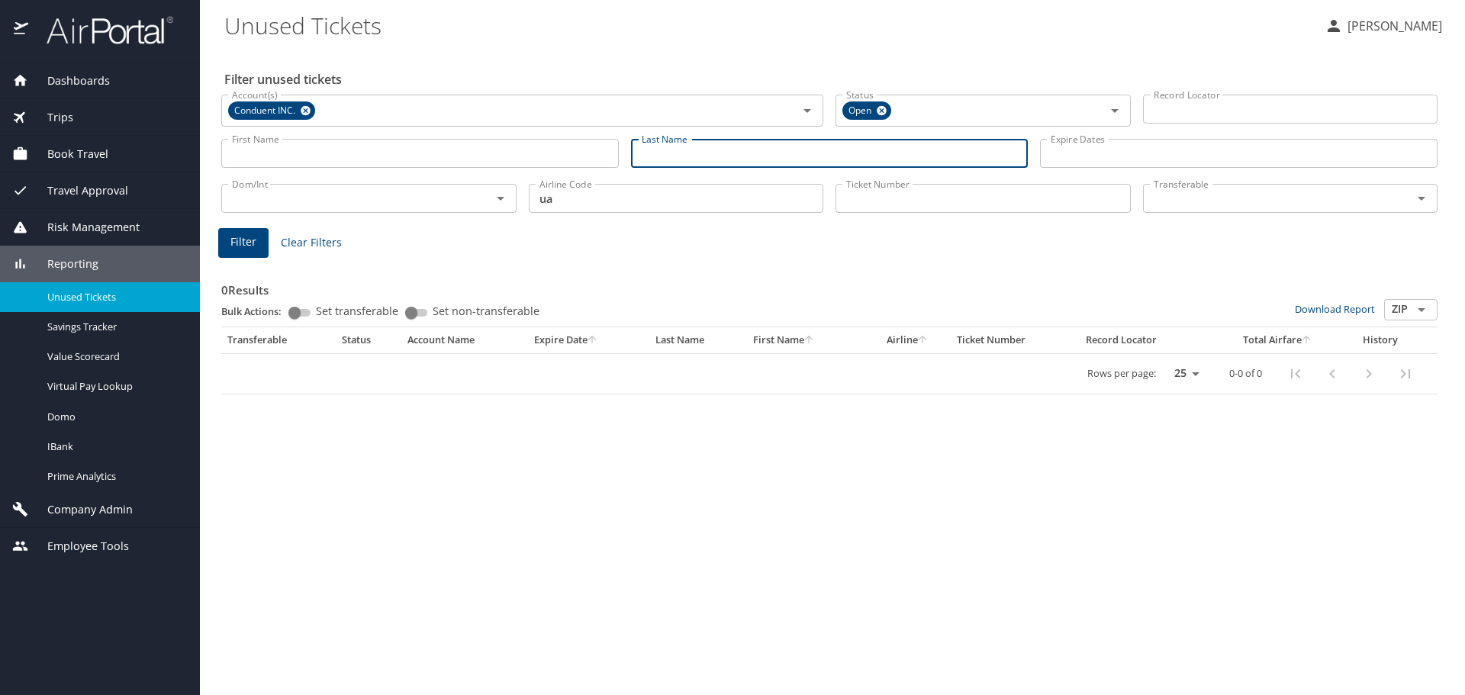
click at [680, 157] on input "Last Name" at bounding box center [830, 153] width 398 height 29
type input "sever"
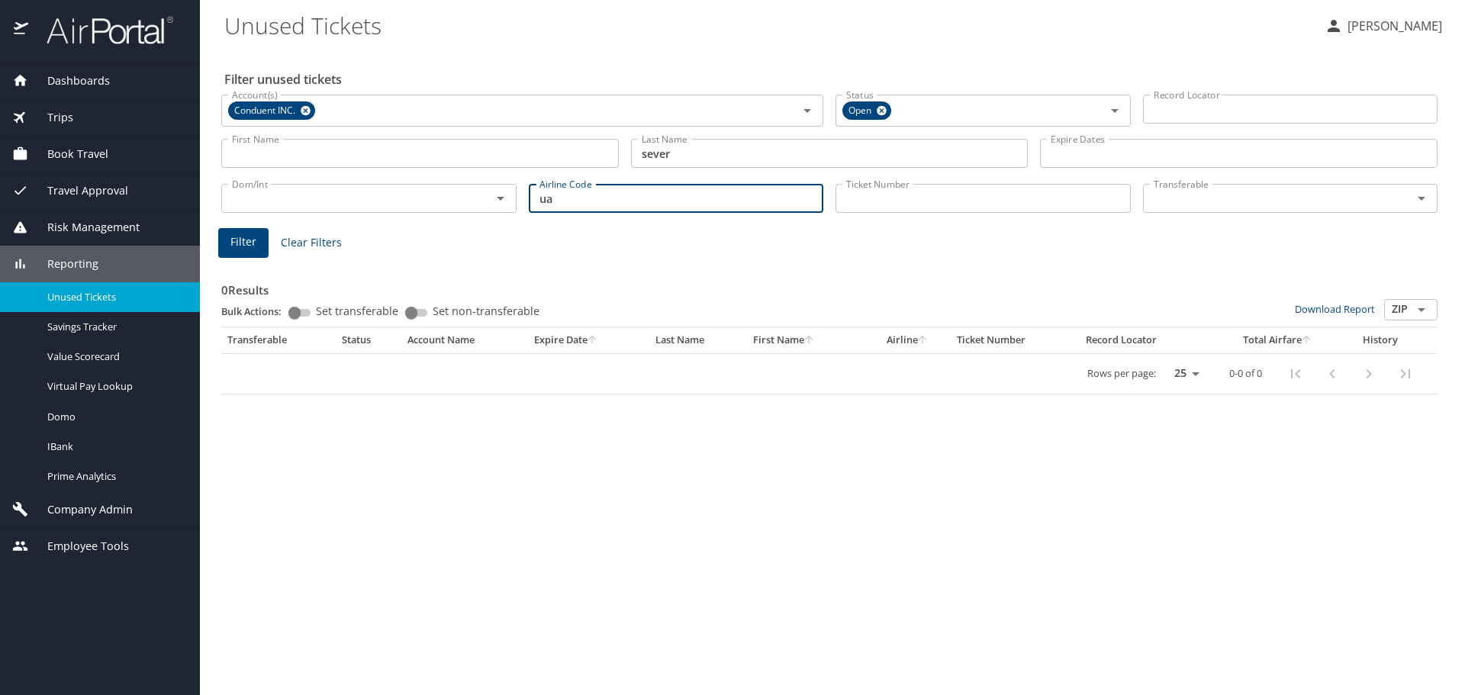
drag, startPoint x: 596, startPoint y: 202, endPoint x: 266, endPoint y: 218, distance: 330.1
click at [266, 218] on div "Dom/Int Dom/Int Airline Code ua Airline Code Ticket Number Ticket Number Transf…" at bounding box center [829, 197] width 1229 height 50
click at [264, 244] on button "Filter" at bounding box center [243, 243] width 50 height 30
